Goal: Task Accomplishment & Management: Manage account settings

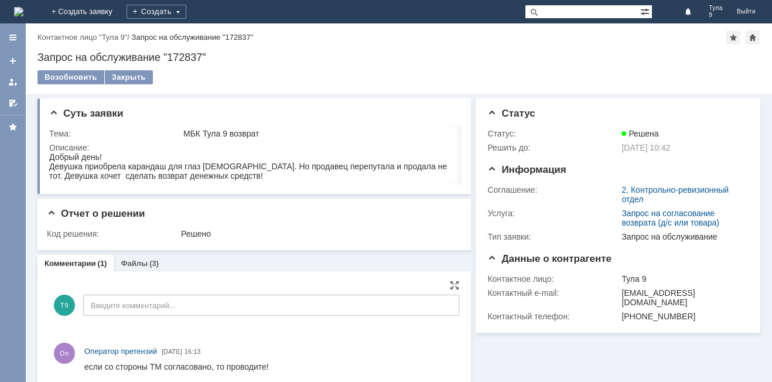
click at [302, 380] on div "Оп Оператор претензий [DATE] 16:13" at bounding box center [254, 358] width 410 height 49
